Goal: Task Accomplishment & Management: Manage account settings

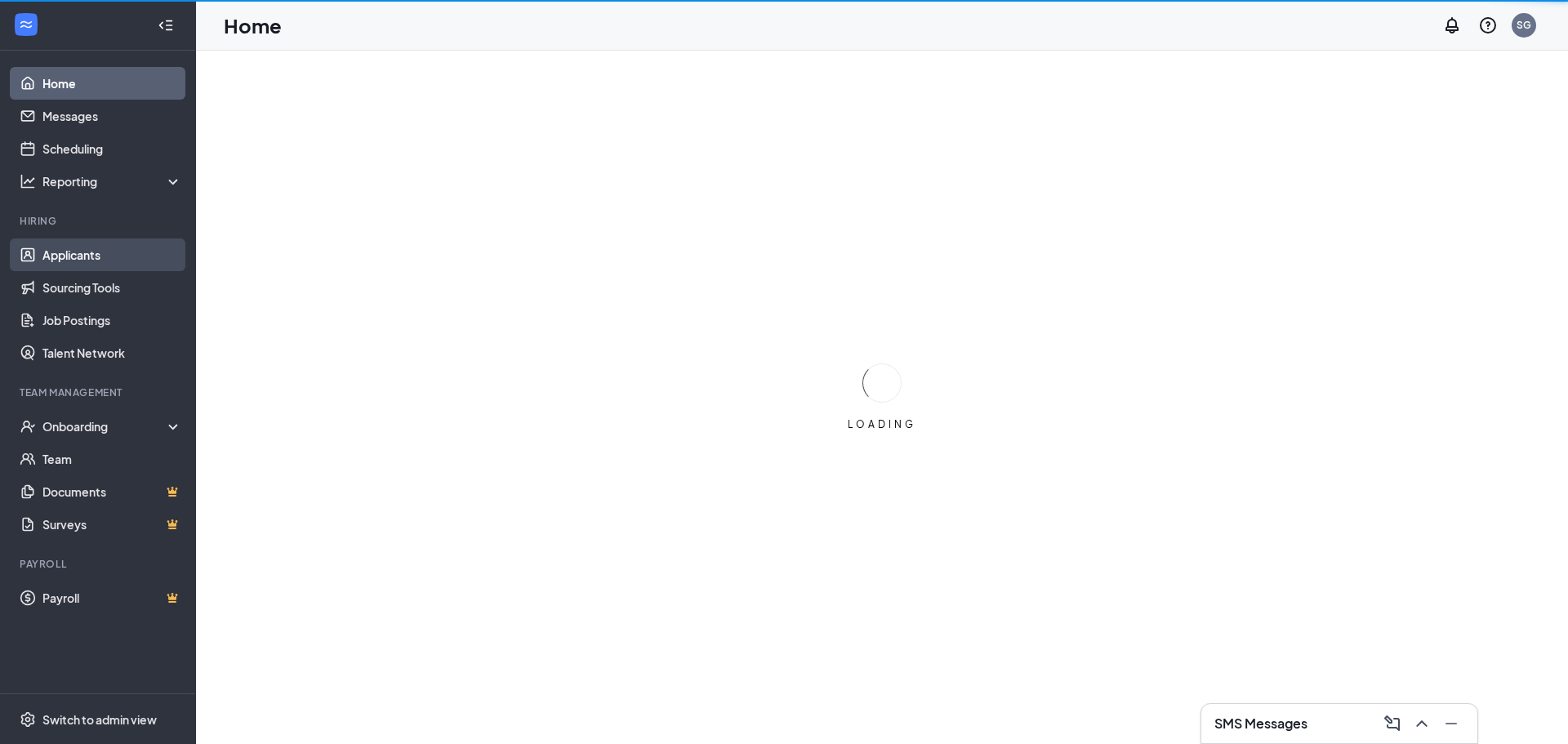
click at [72, 249] on link "Applicants" at bounding box center [112, 255] width 140 height 32
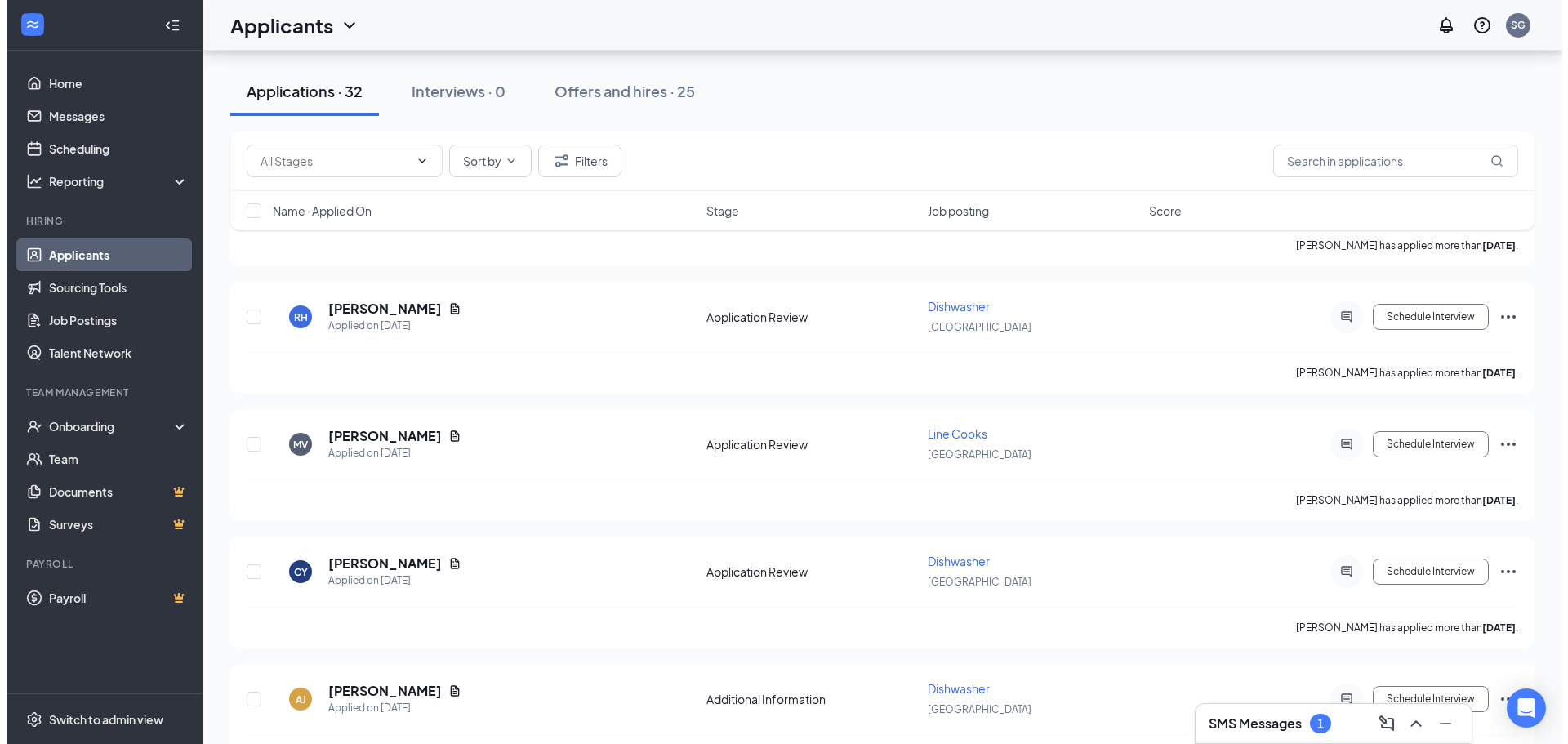
scroll to position [3265, 0]
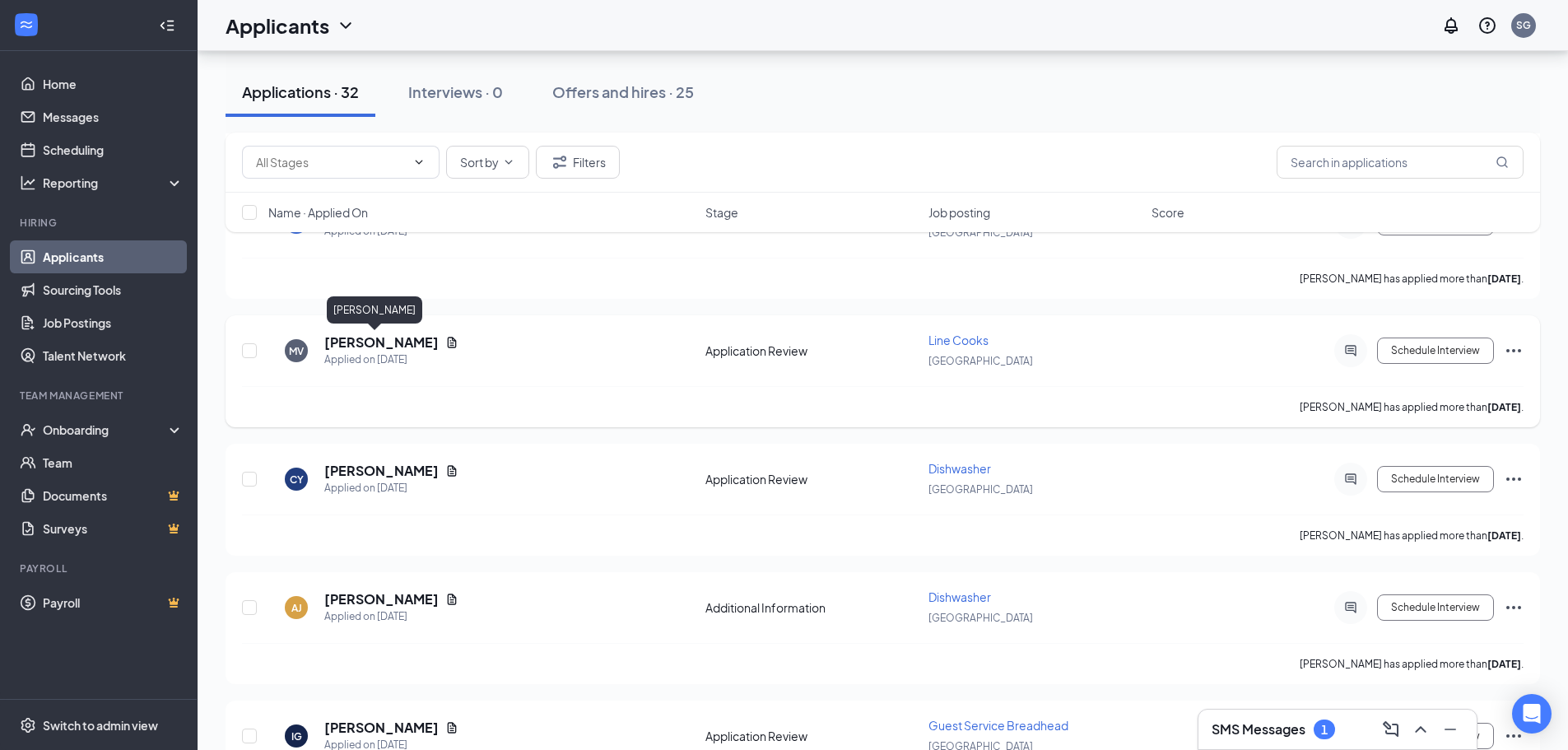
click at [362, 333] on h5 "[PERSON_NAME]" at bounding box center [381, 342] width 114 height 18
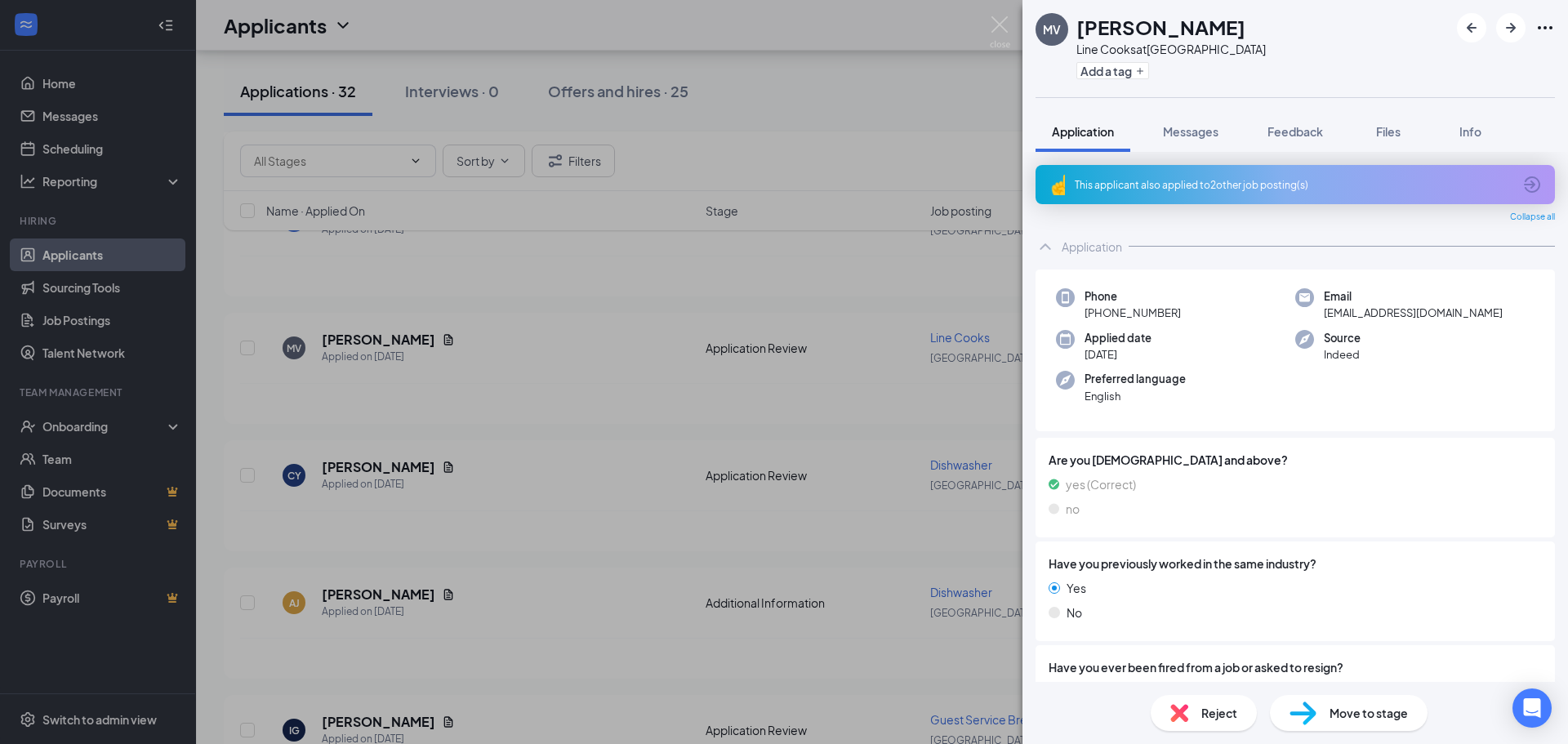
click at [1545, 23] on icon "Ellipses" at bounding box center [1545, 27] width 20 height 20
click at [1439, 72] on link "View full application" at bounding box center [1456, 65] width 176 height 16
click at [1382, 130] on span "Files" at bounding box center [1388, 131] width 25 height 14
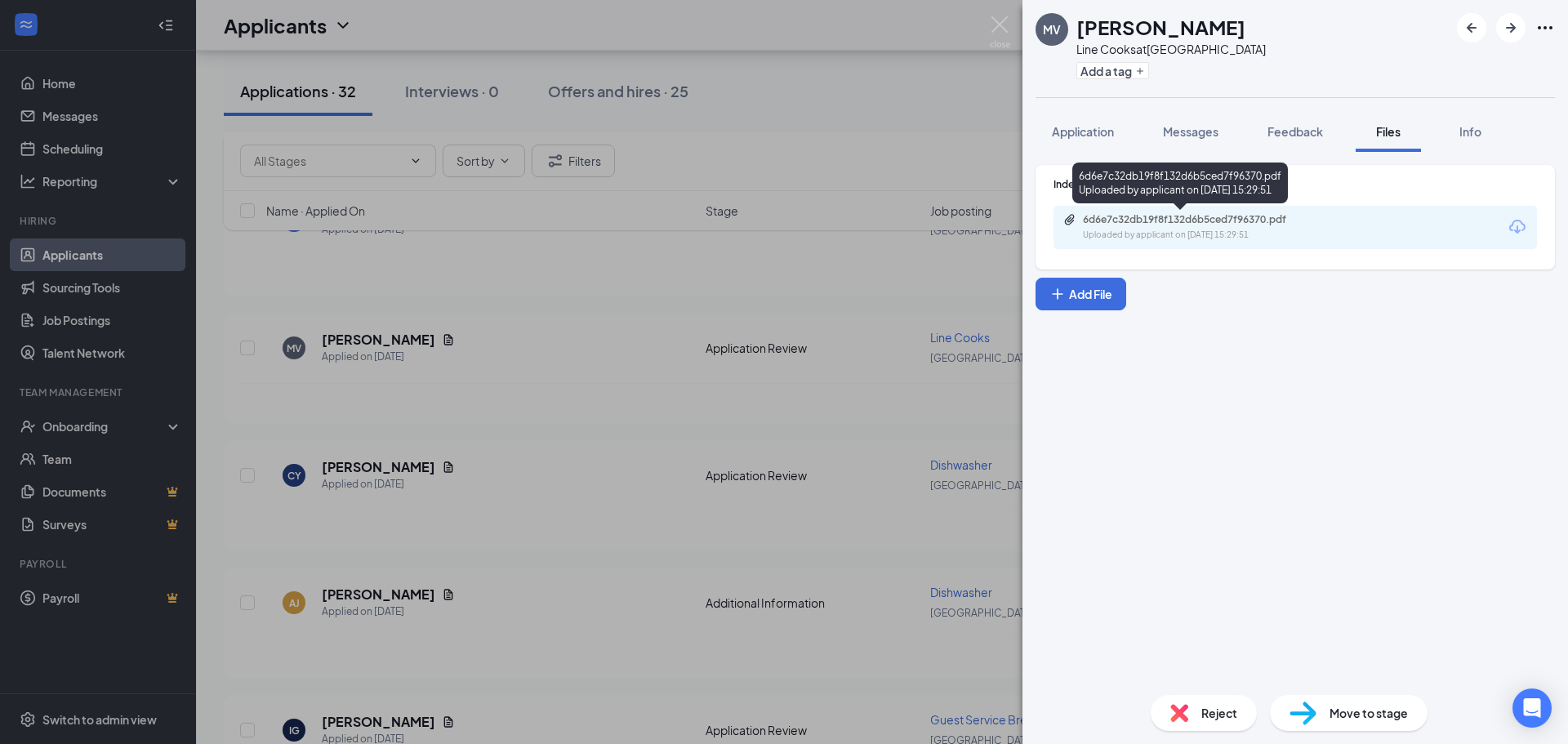
click at [1281, 232] on div "Uploaded by applicant on Sep 28, 2025 at 15:29:51" at bounding box center [1206, 235] width 245 height 13
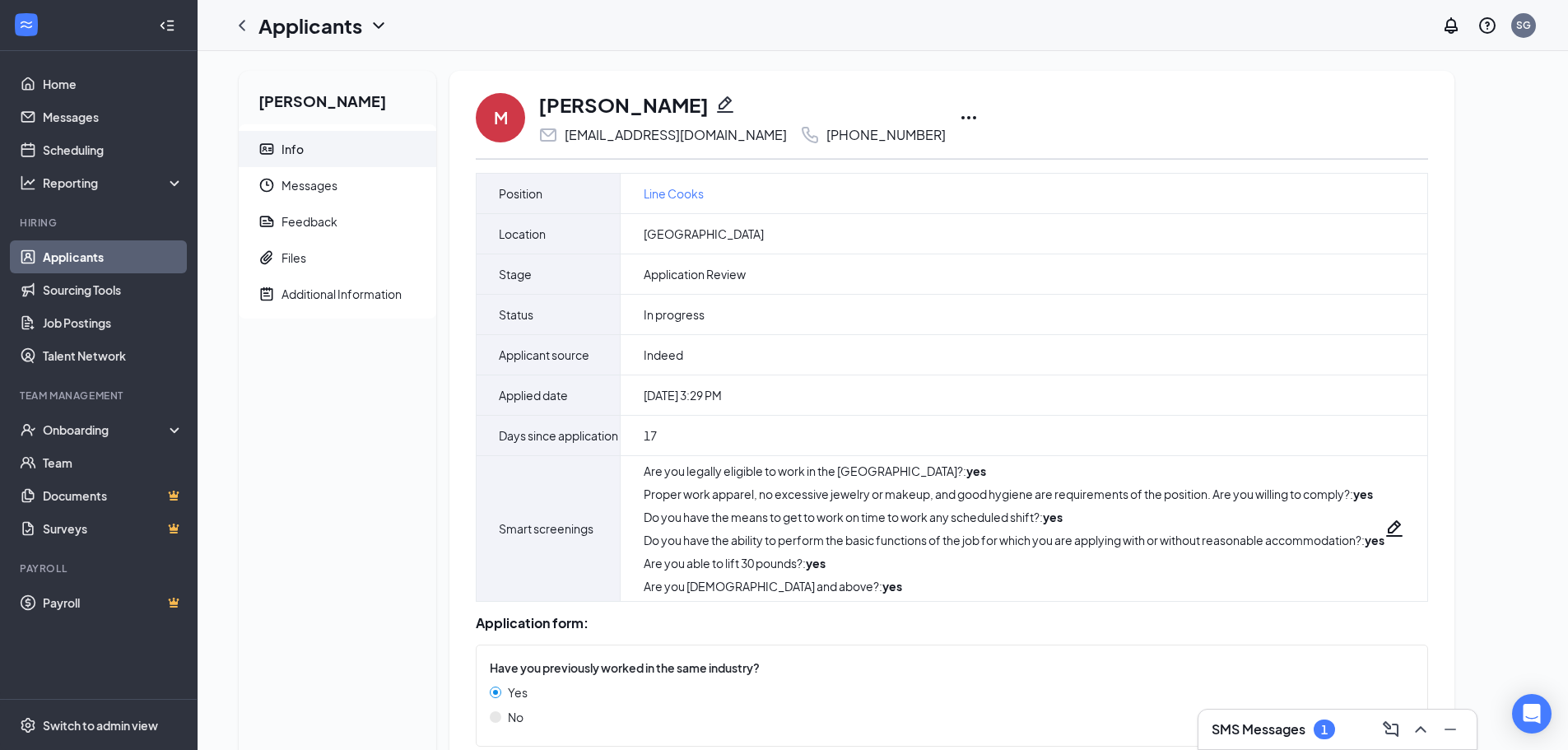
click at [959, 111] on icon "Ellipses" at bounding box center [968, 118] width 20 height 20
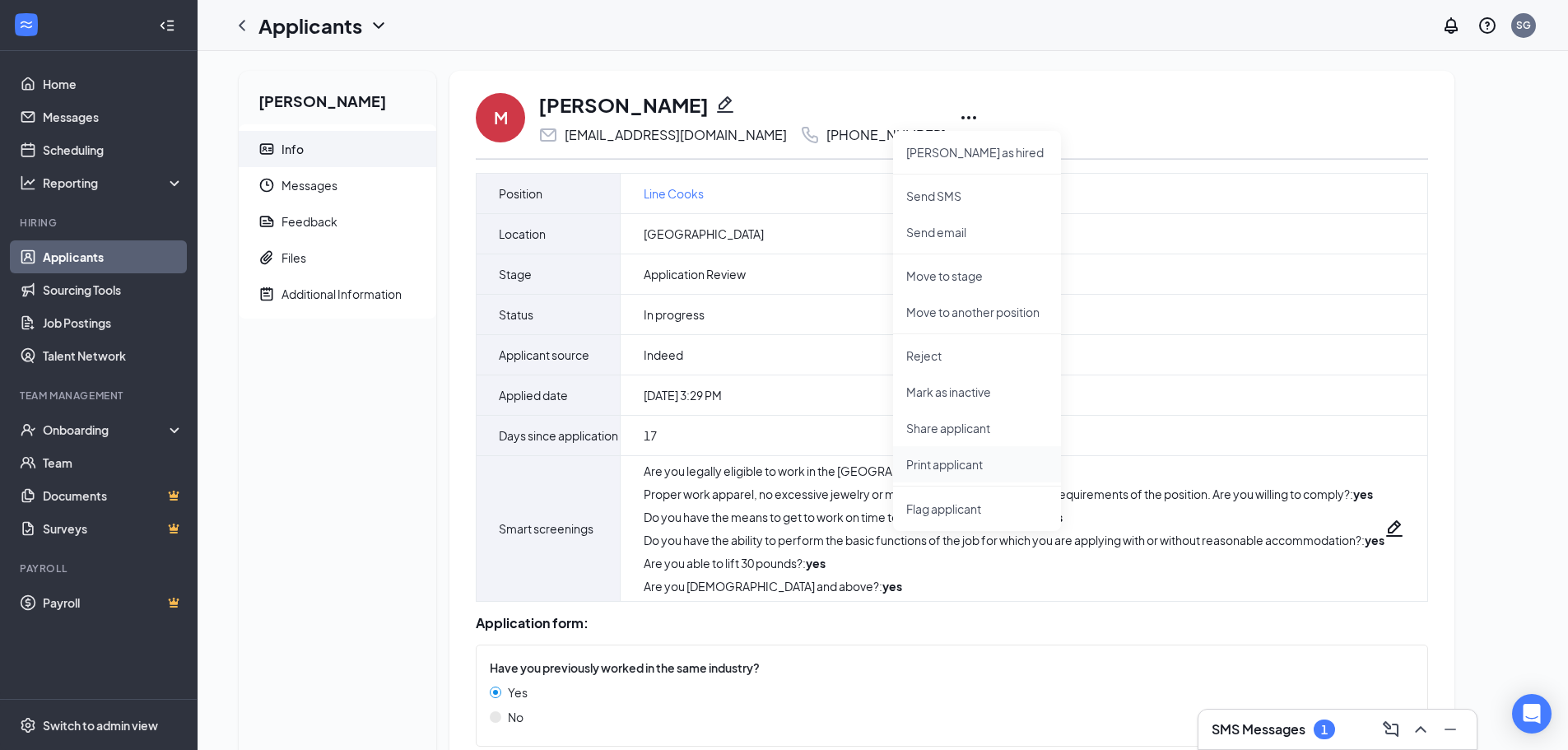
click at [954, 463] on p "Print applicant" at bounding box center [977, 463] width 142 height 16
